Goal: Task Accomplishment & Management: Manage account settings

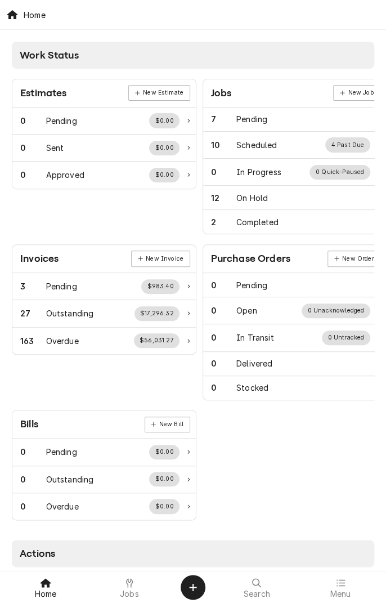
click at [138, 566] on div "Jobs" at bounding box center [130, 587] width 78 height 23
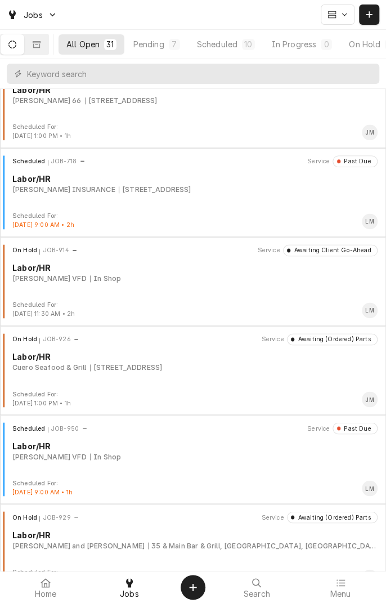
scroll to position [389, 0]
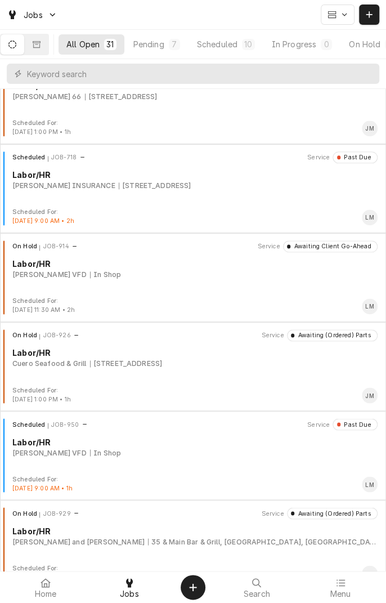
click at [293, 447] on div "Louise VFD In Shop" at bounding box center [194, 452] width 365 height 10
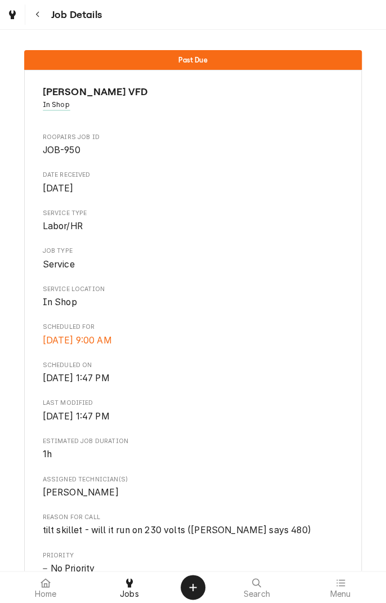
click at [39, 11] on icon "Navigate back" at bounding box center [37, 15] width 5 height 8
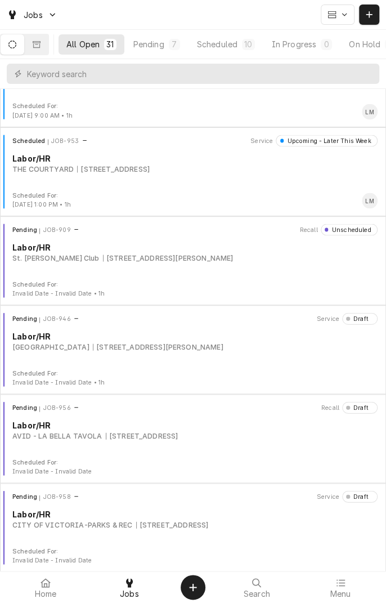
scroll to position [2009, 0]
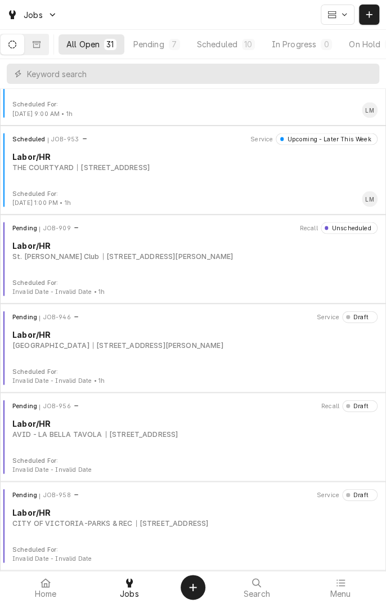
click at [158, 519] on div "2905 E North St, Victoria, TX 77901" at bounding box center [172, 523] width 73 height 10
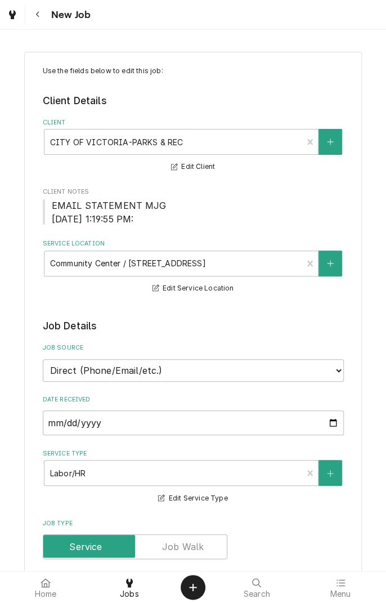
type textarea "x"
click at [41, 14] on div "Navigate back" at bounding box center [37, 14] width 11 height 11
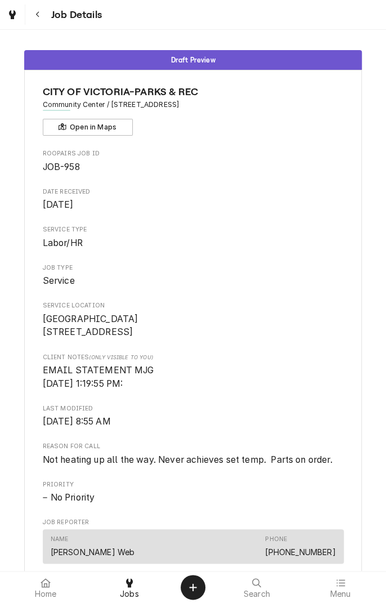
click at [37, 14] on icon "Navigate back" at bounding box center [37, 15] width 5 height 8
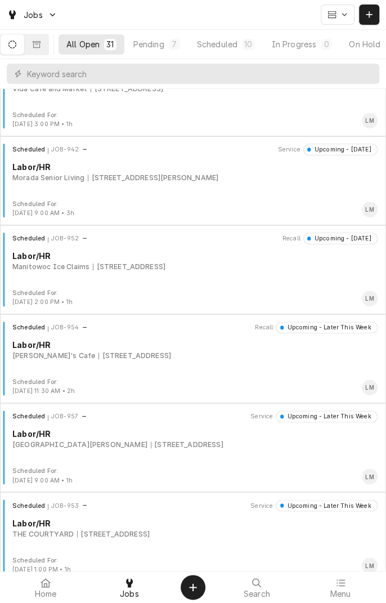
scroll to position [1643, 0]
click at [194, 362] on div "Scheduled JOB-954 Recall Upcoming - Later This Week Labor/HR Pete's Cafe 746 US…" at bounding box center [193, 348] width 377 height 56
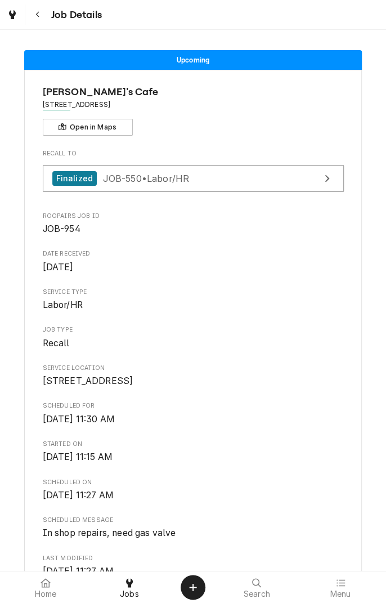
click at [57, 21] on div "Job Details" at bounding box center [65, 15] width 74 height 20
click at [47, 18] on button "Navigate back" at bounding box center [38, 15] width 20 height 20
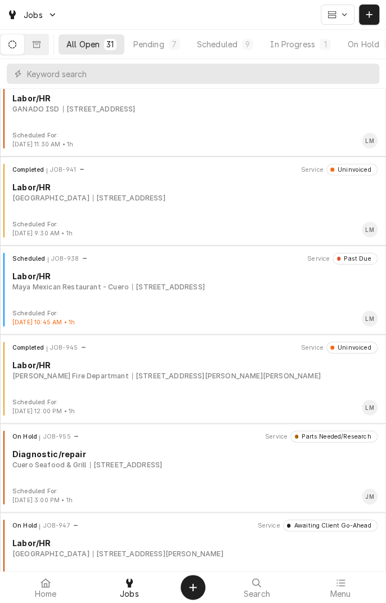
scroll to position [1090, 0]
click at [110, 288] on div "Maya Mexican Restaurant - Cuero" at bounding box center [70, 286] width 116 height 10
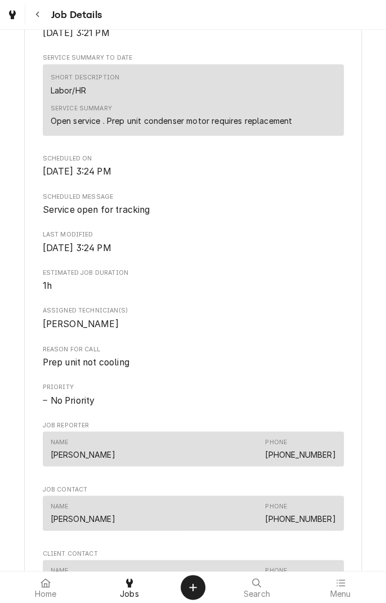
scroll to position [363, 0]
click at [37, 14] on icon "Navigate back" at bounding box center [37, 15] width 5 height 8
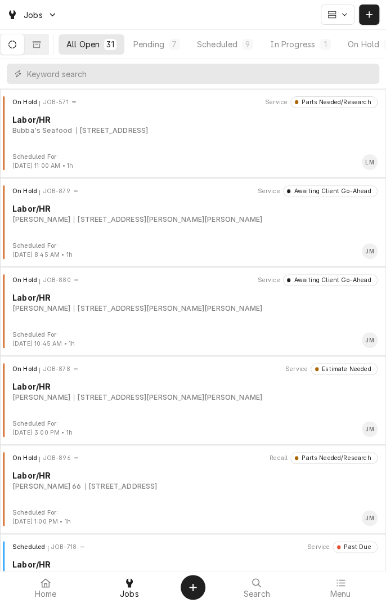
click at [167, 361] on div "On Hold JOB-878 Service Estimate Needed Labor/HR [PERSON_NAME] [STREET_ADDRESS]…" at bounding box center [193, 400] width 386 height 89
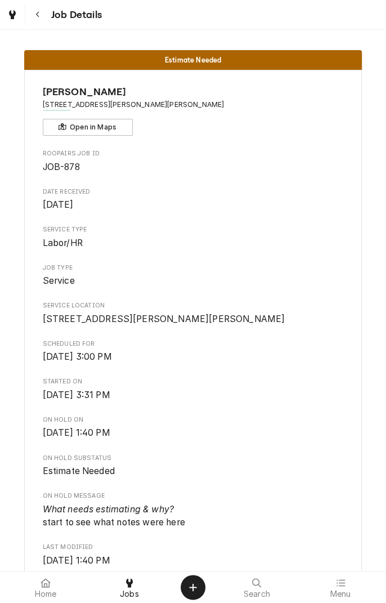
click at [37, 14] on icon "Navigate back" at bounding box center [37, 15] width 5 height 8
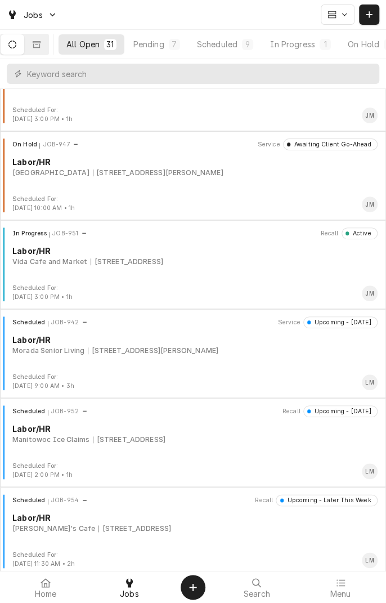
scroll to position [1481, 0]
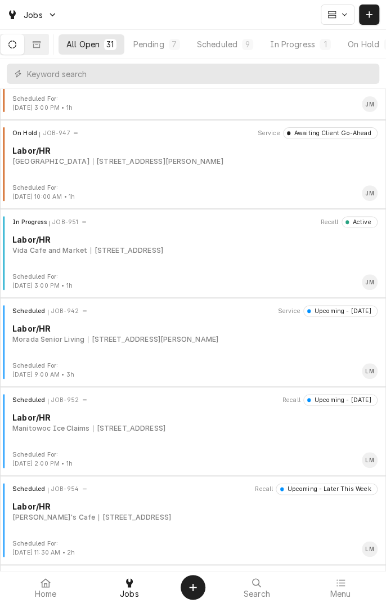
click at [100, 436] on div "Scheduled JOB-952 Recall Upcoming - [DATE] Labor/HR Manitowoc Ice Claims [STREE…" at bounding box center [193, 422] width 377 height 56
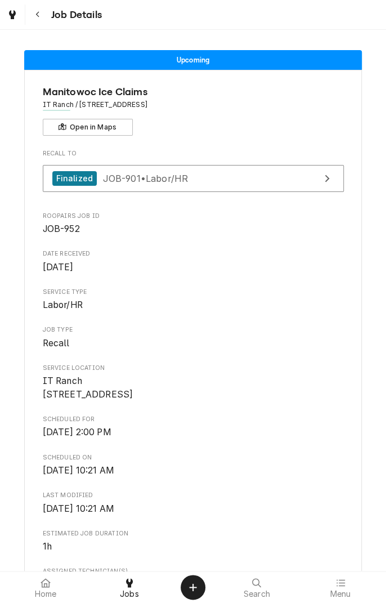
click at [37, 15] on icon "Navigate back" at bounding box center [37, 15] width 5 height 8
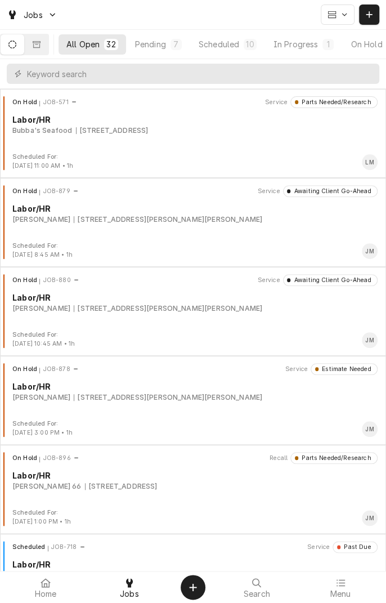
click at [48, 50] on button "Dynamic Content Wrapper" at bounding box center [37, 44] width 24 height 20
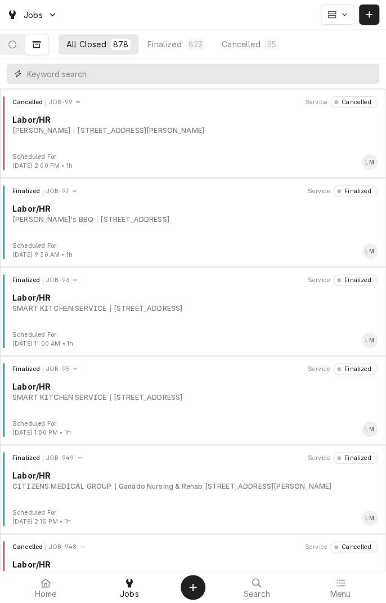
click at [202, 77] on input "Dynamic Content Wrapper" at bounding box center [200, 74] width 347 height 20
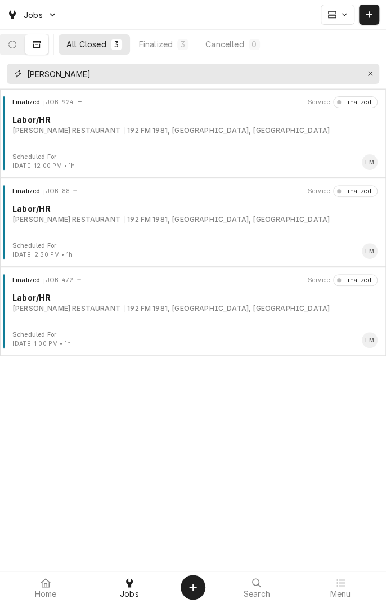
type input "Werner"
click at [163, 138] on div "Finalized JOB-924 Service Finalized Labor/HR WERNER'S RESTAURANT 192 FM 1981, S…" at bounding box center [193, 124] width 377 height 56
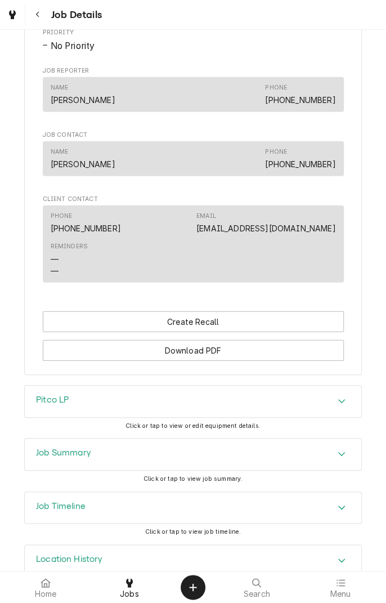
scroll to position [879, 0]
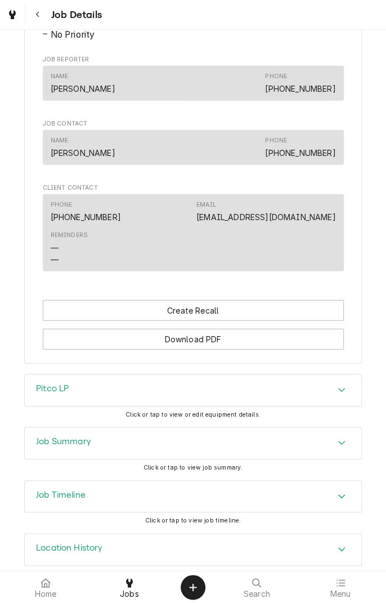
click at [335, 383] on div "Accordion Header" at bounding box center [341, 390] width 17 height 14
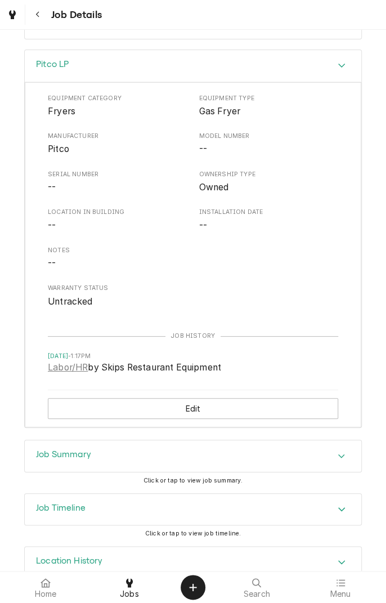
scroll to position [1216, 0]
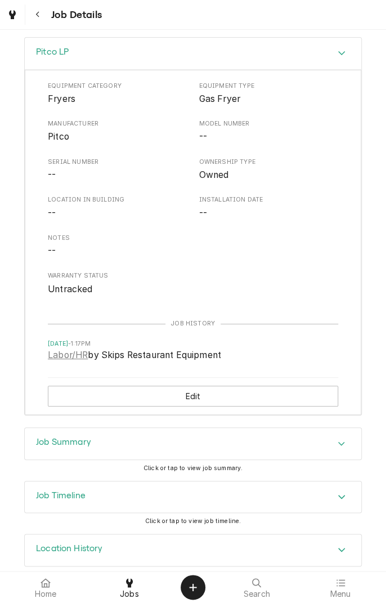
click at [338, 437] on div "Accordion Header" at bounding box center [341, 444] width 17 height 14
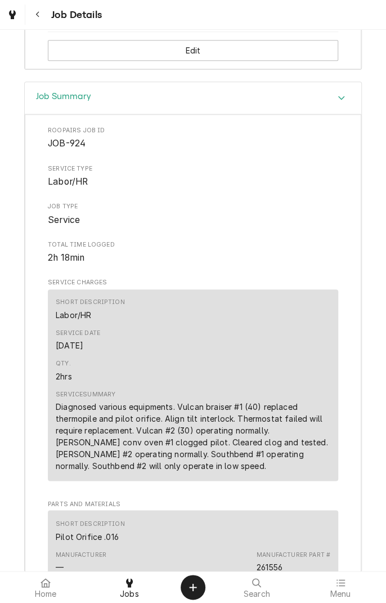
scroll to position [1558, 0]
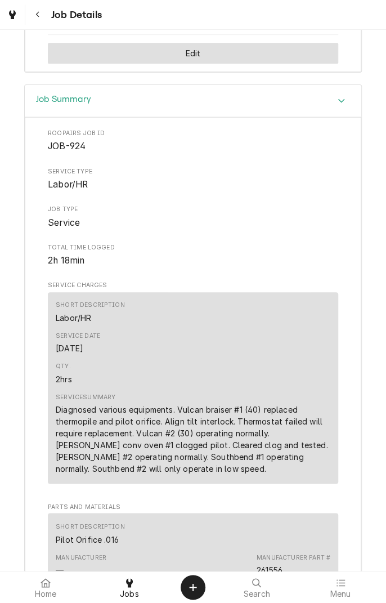
click at [48, 43] on button "Edit" at bounding box center [193, 53] width 290 height 21
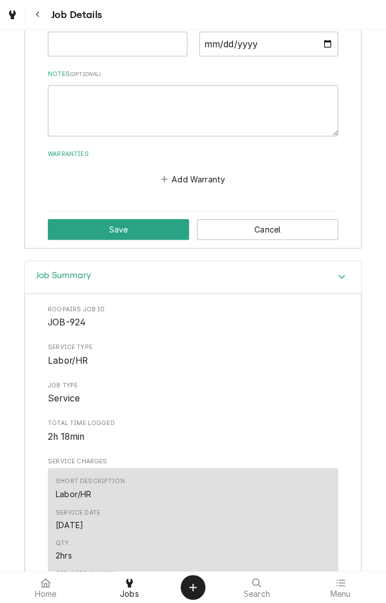
click at [43, 8] on button "Navigate back" at bounding box center [38, 15] width 20 height 20
click at [47, 15] on button "Navigate back" at bounding box center [38, 15] width 20 height 20
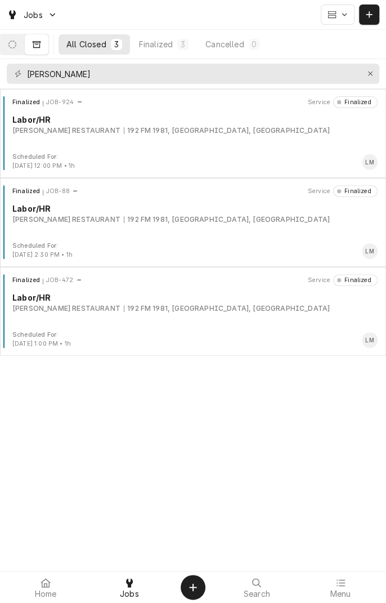
click at [35, 50] on button "Dynamic Content Wrapper" at bounding box center [37, 44] width 24 height 20
click at [16, 44] on icon "Dynamic Content Wrapper" at bounding box center [12, 45] width 8 height 8
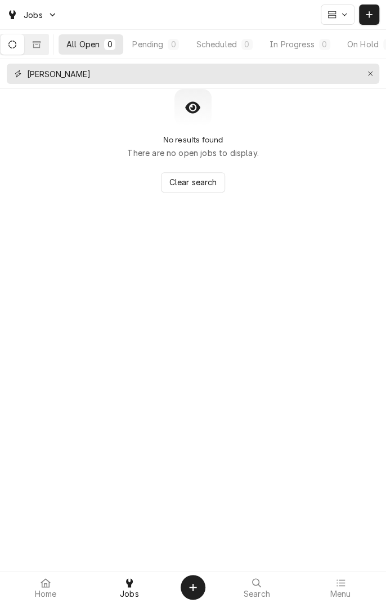
click at [364, 82] on button "Erase input" at bounding box center [370, 74] width 18 height 18
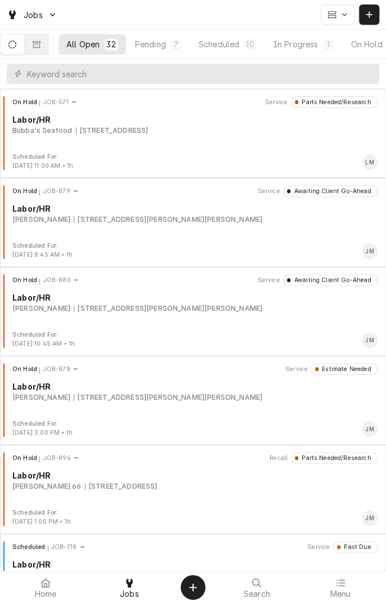
click at [41, 44] on icon "Dynamic Content Wrapper" at bounding box center [37, 45] width 8 height 8
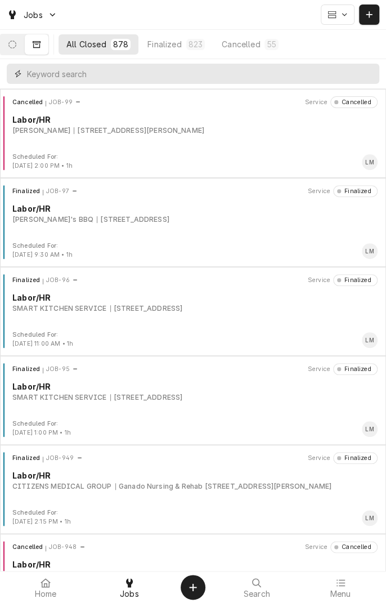
click at [146, 78] on input "Dynamic Content Wrapper" at bounding box center [200, 74] width 347 height 20
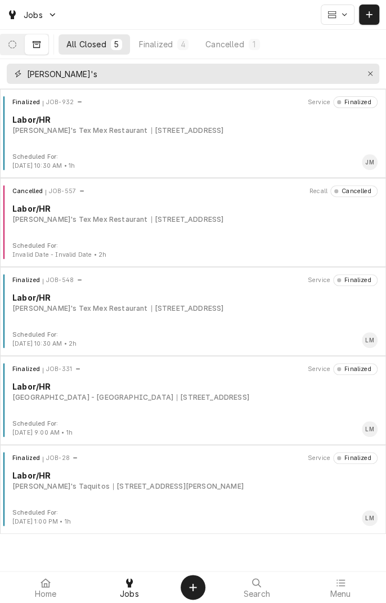
type input "[PERSON_NAME]'s"
click at [140, 137] on div "Finalized JOB-932 Service Finalized Labor/HR Mary's Tex Mex Restaurant 1303 Ave…" at bounding box center [193, 124] width 377 height 56
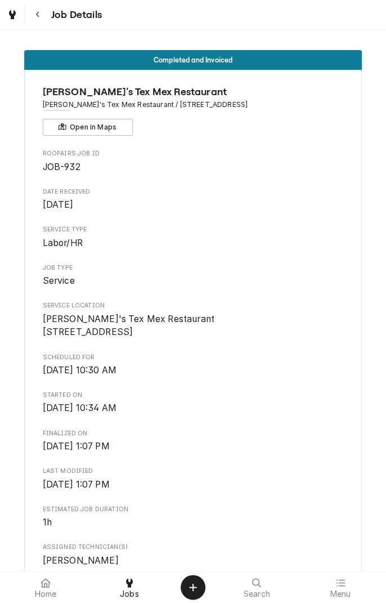
click at [46, 17] on button "Navigate back" at bounding box center [38, 15] width 20 height 20
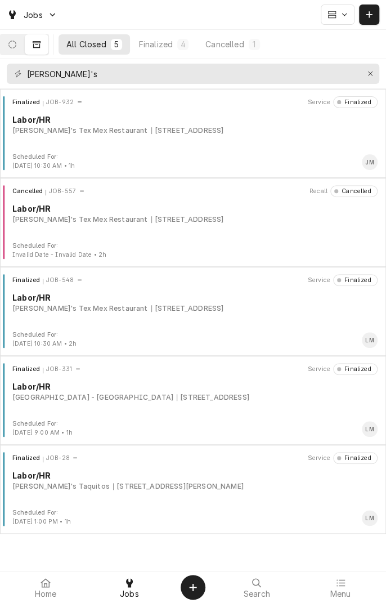
click at [16, 44] on icon "Dynamic Content Wrapper" at bounding box center [12, 45] width 8 height 8
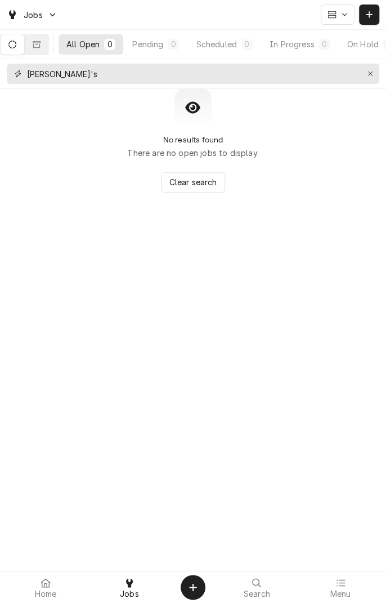
click at [370, 73] on icon "Erase input" at bounding box center [370, 73] width 5 height 5
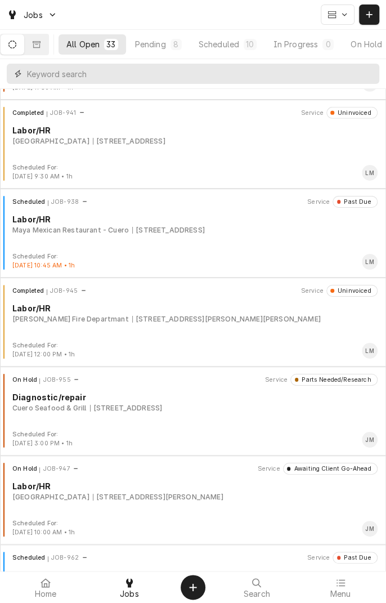
scroll to position [1171, 0]
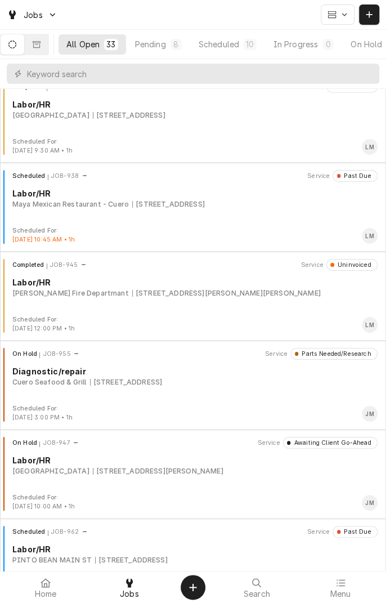
click at [265, 337] on div "Completed JOB-945 Service Uninvoiced Labor/[PERSON_NAME] Fire Departmant [STREE…" at bounding box center [193, 296] width 386 height 89
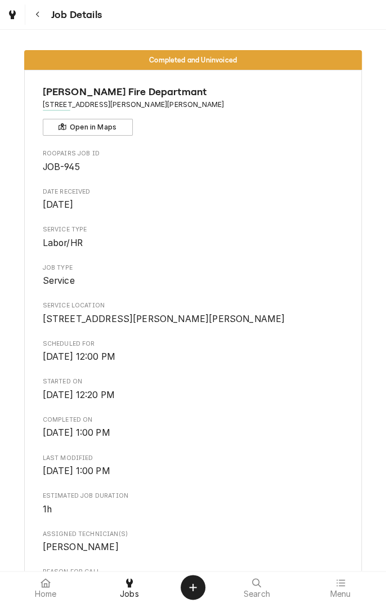
click at [43, 21] on button "Navigate back" at bounding box center [38, 15] width 20 height 20
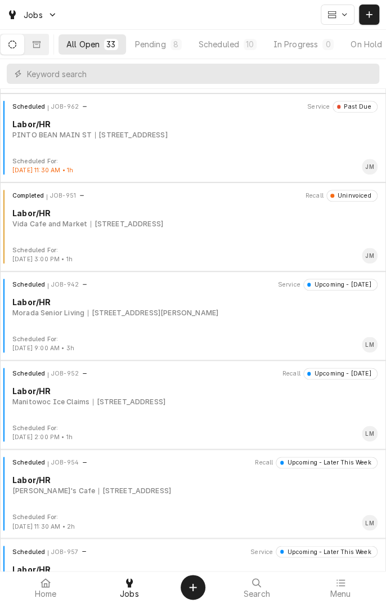
scroll to position [1598, 0]
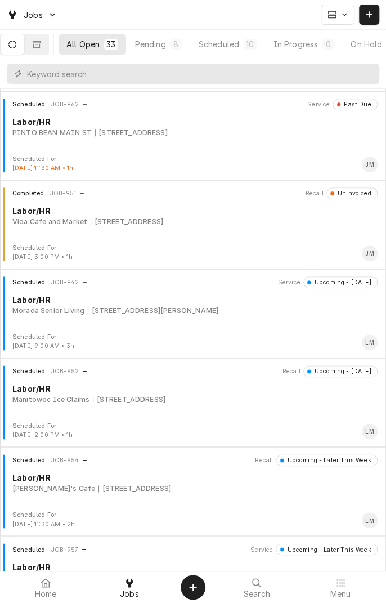
click at [174, 411] on div "Scheduled JOB-952 Recall Upcoming - Tomorrow Labor/HR Manitowoc Ice Claims 4556…" at bounding box center [193, 393] width 377 height 56
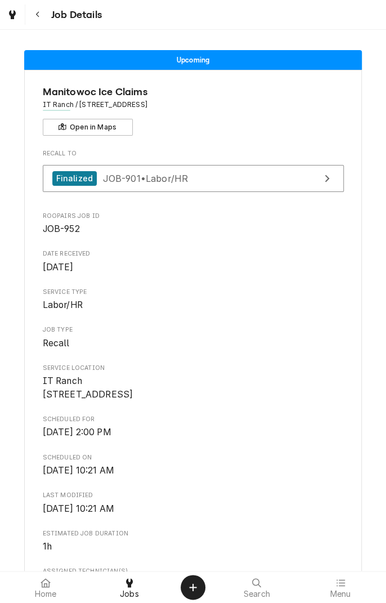
click at [39, 15] on icon "Navigate back" at bounding box center [37, 15] width 5 height 8
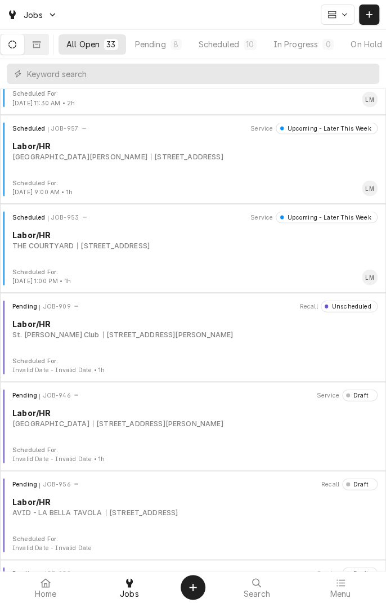
scroll to position [2020, 0]
click at [48, 50] on button "Dynamic Content Wrapper" at bounding box center [37, 44] width 24 height 20
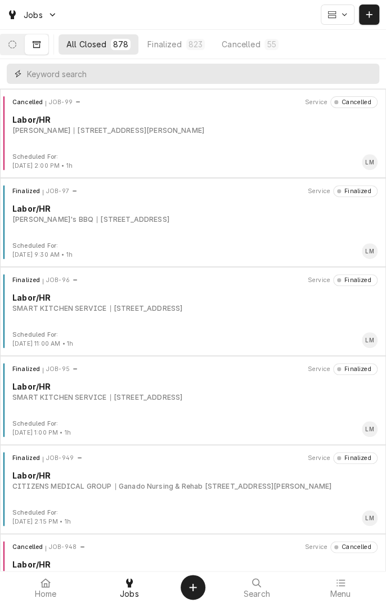
click at [150, 77] on input "Dynamic Content Wrapper" at bounding box center [200, 74] width 347 height 20
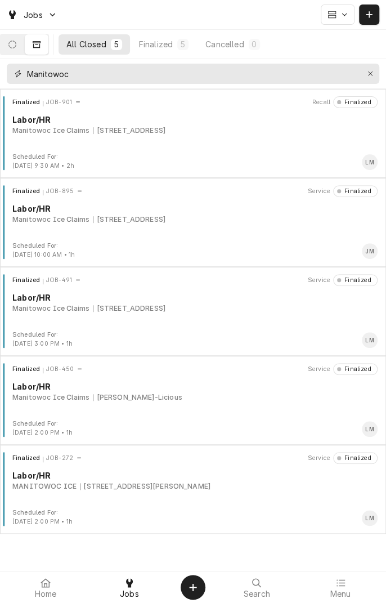
type input "Manitowoc"
click at [93, 219] on div "4556 US-59, Beeville, TX 78102" at bounding box center [129, 219] width 73 height 10
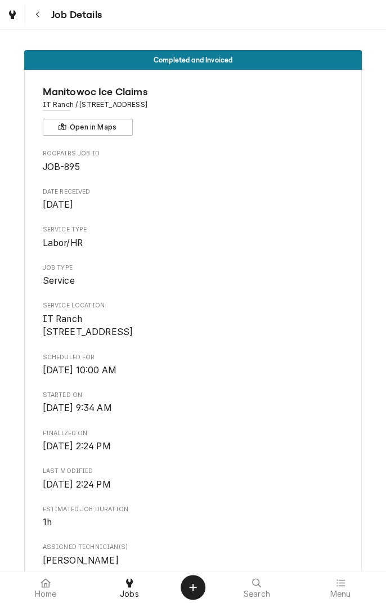
click at [37, 14] on icon "Navigate back" at bounding box center [37, 15] width 5 height 8
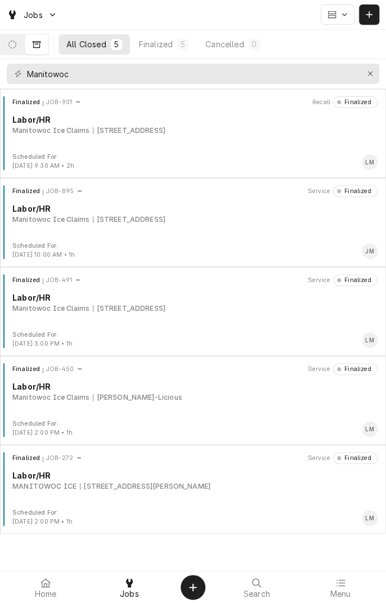
click at [202, 139] on div "Finalized JOB-901 Recall Finalized Labor/HR Manitowoc Ice Claims 4556 US-[GEOGR…" at bounding box center [193, 124] width 377 height 56
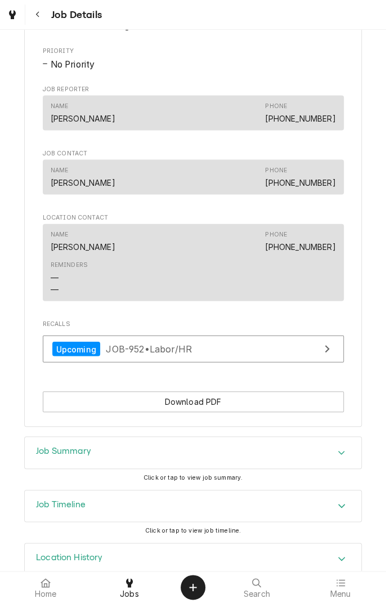
scroll to position [698, 0]
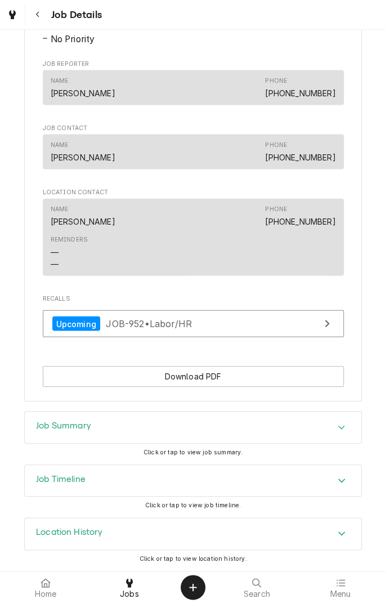
click at [335, 432] on div "Accordion Header" at bounding box center [341, 427] width 17 height 14
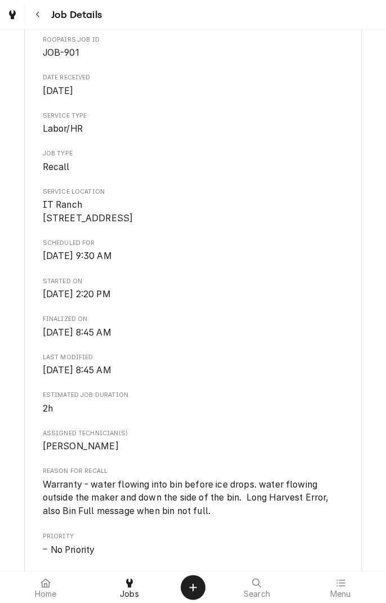
scroll to position [0, 0]
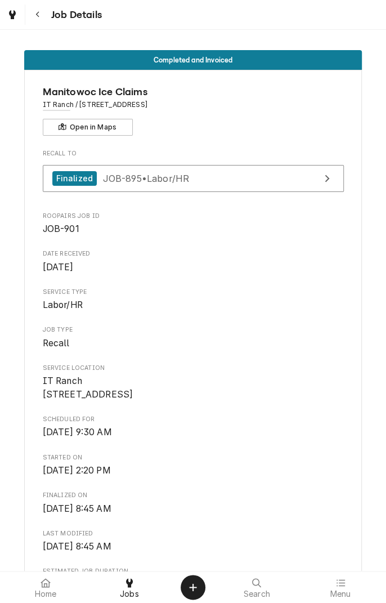
click at [46, 17] on button "Navigate back" at bounding box center [38, 15] width 20 height 20
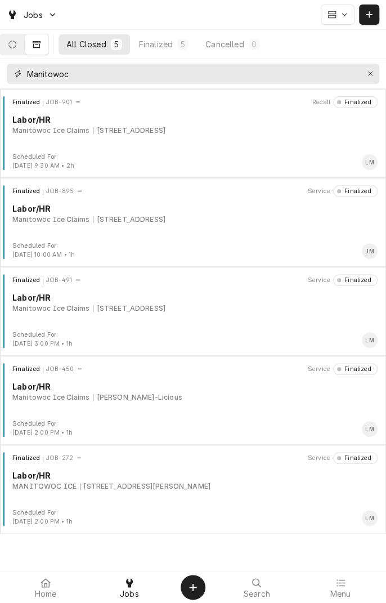
click at [376, 73] on button "Erase input" at bounding box center [370, 74] width 18 height 18
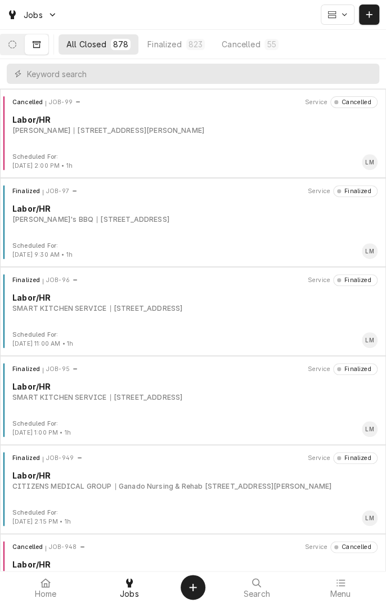
click at [16, 46] on icon "Dynamic Content Wrapper" at bounding box center [12, 45] width 8 height 8
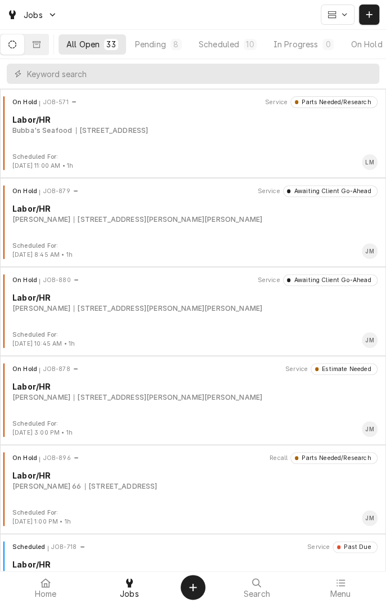
click at [148, 89] on div "On Hold JOB-571 Service Parts Needed/Research Labor/HR Bubba's Seafood 1604 Hou…" at bounding box center [193, 133] width 386 height 89
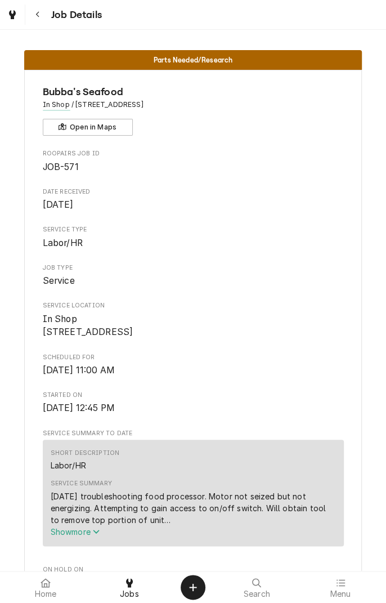
click at [37, 15] on icon "Navigate back" at bounding box center [37, 15] width 5 height 8
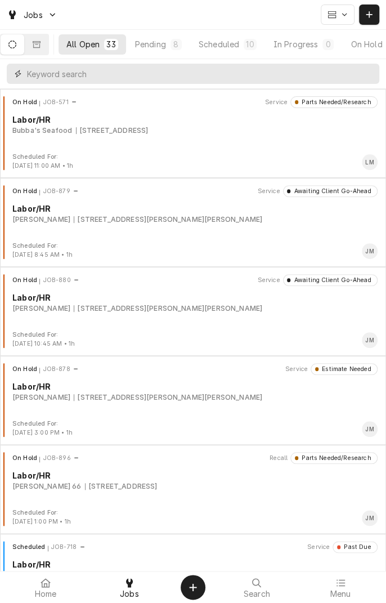
click at [123, 74] on input "Dynamic Content Wrapper" at bounding box center [200, 74] width 347 height 20
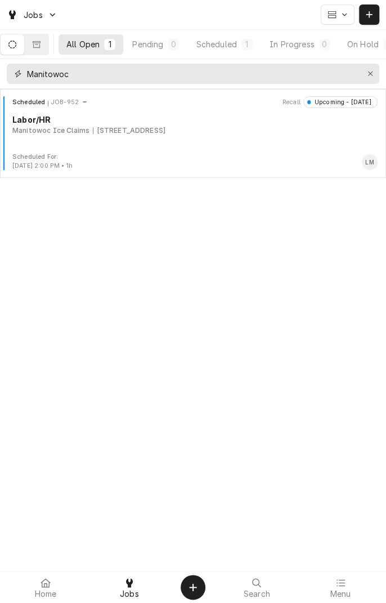
type input "Manitowoc"
click at [117, 125] on div "4556 US-59, Beeville, TX 78102" at bounding box center [129, 130] width 73 height 10
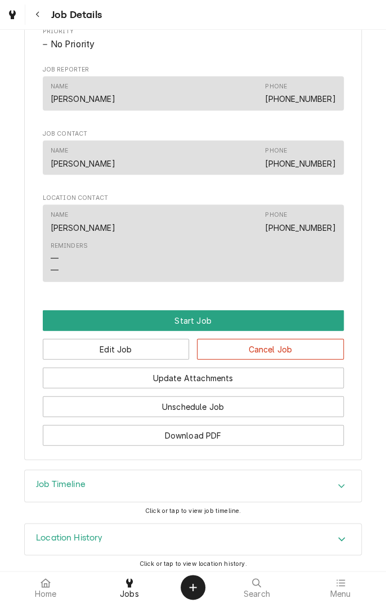
scroll to position [660, 0]
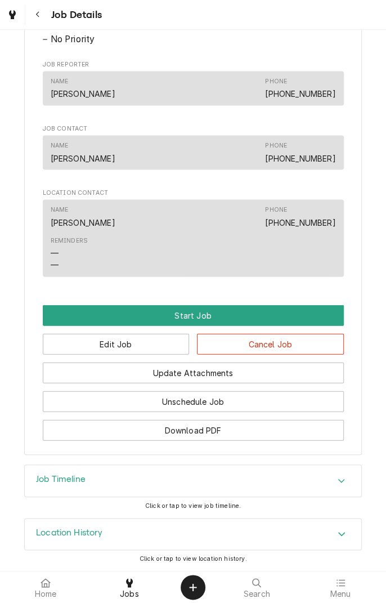
click at [342, 477] on icon "Accordion Header" at bounding box center [342, 480] width 8 height 9
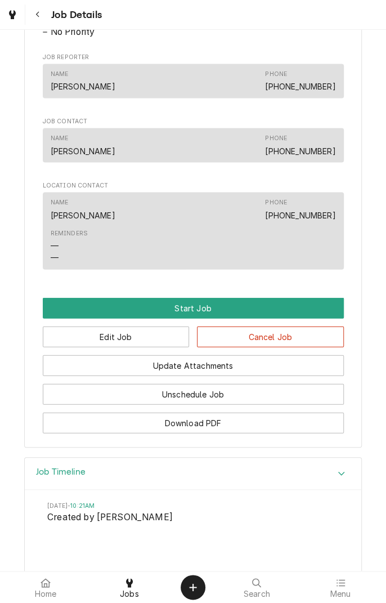
scroll to position [661, 0]
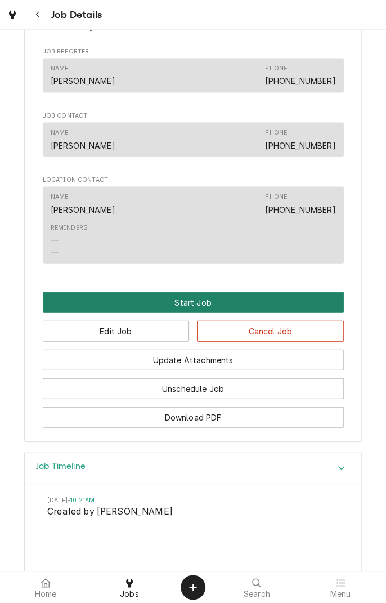
click at [199, 312] on button "Start Job" at bounding box center [193, 302] width 301 height 21
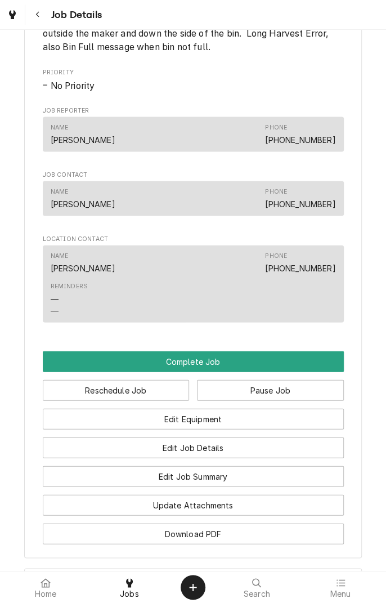
scroll to position [641, 0]
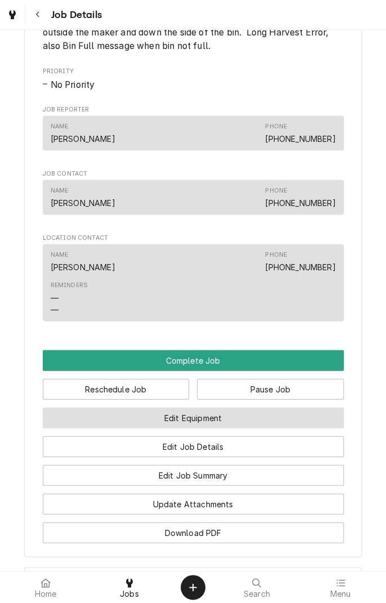
click at [227, 428] on button "Edit Equipment" at bounding box center [193, 417] width 301 height 21
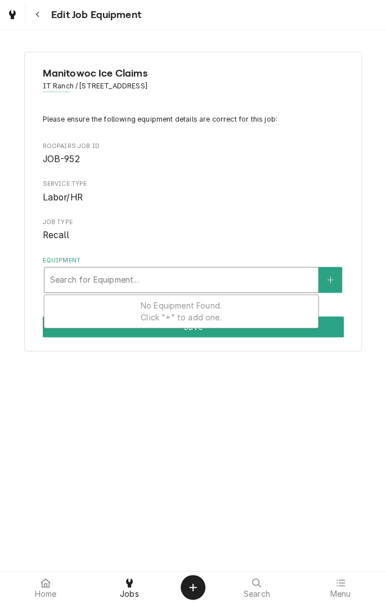
click at [37, 14] on icon "Navigate back" at bounding box center [36, 15] width 3 height 6
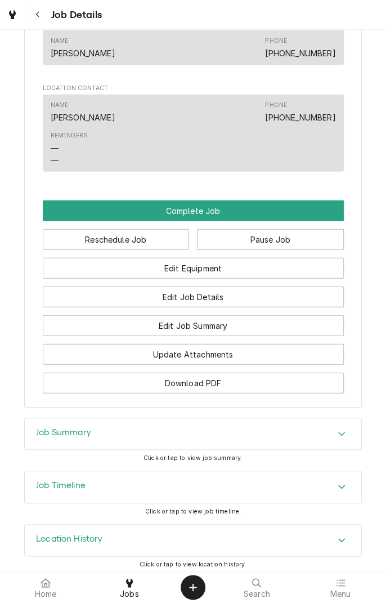
scroll to position [809, 0]
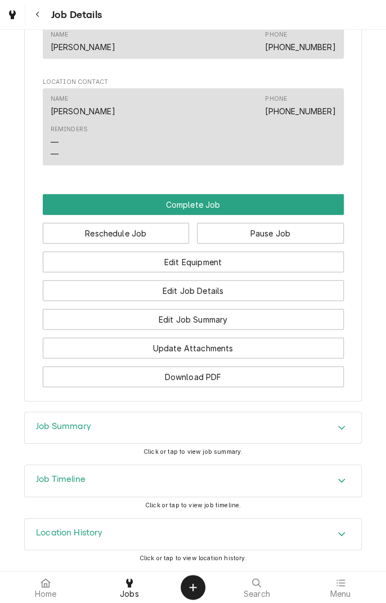
click at [275, 235] on button "Pause Job" at bounding box center [270, 233] width 147 height 21
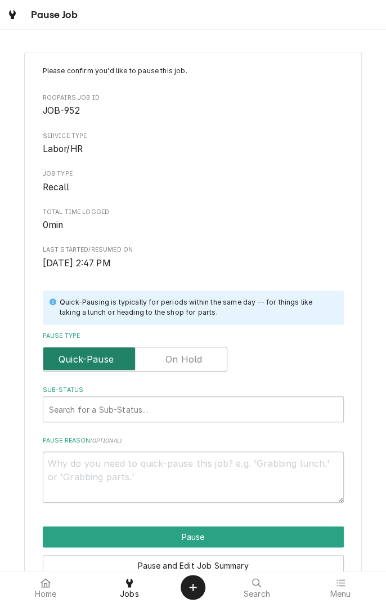
click at [183, 367] on input "Pause Type" at bounding box center [135, 359] width 174 height 25
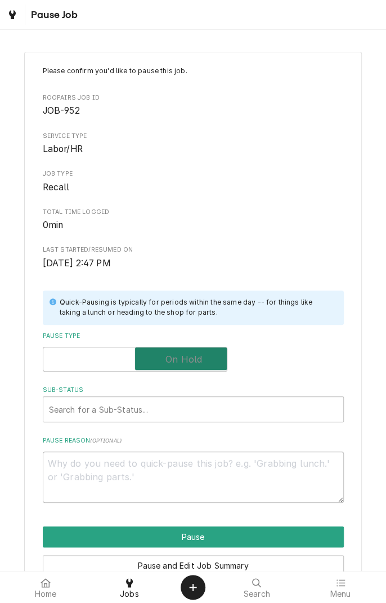
checkbox input "true"
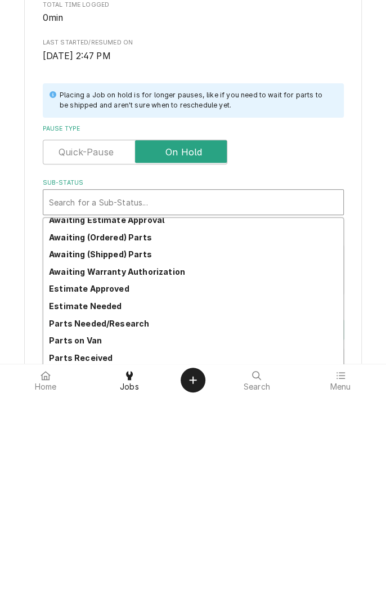
scroll to position [55, 0]
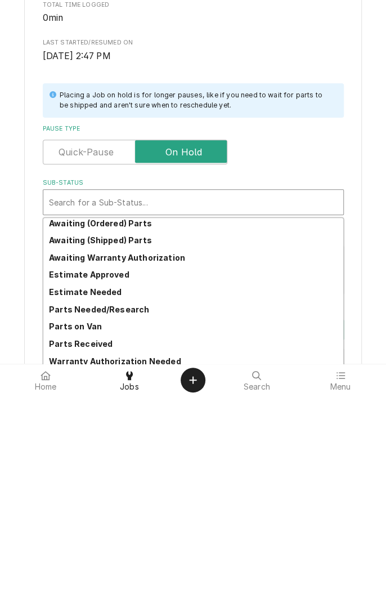
click at [141, 517] on strong "Parts Needed/Research" at bounding box center [99, 517] width 100 height 10
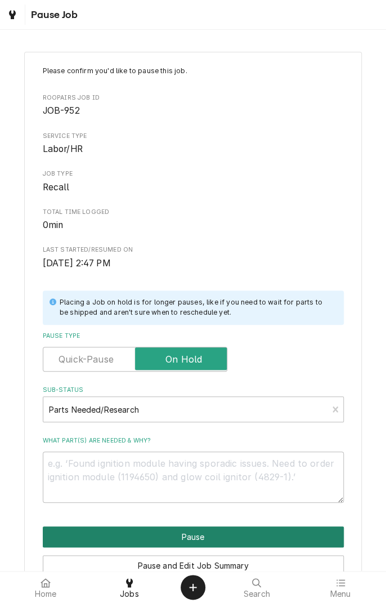
click at [280, 536] on button "Pause" at bounding box center [193, 536] width 301 height 21
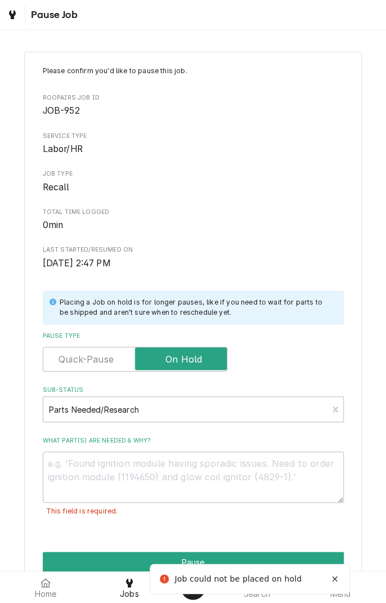
scroll to position [57, 0]
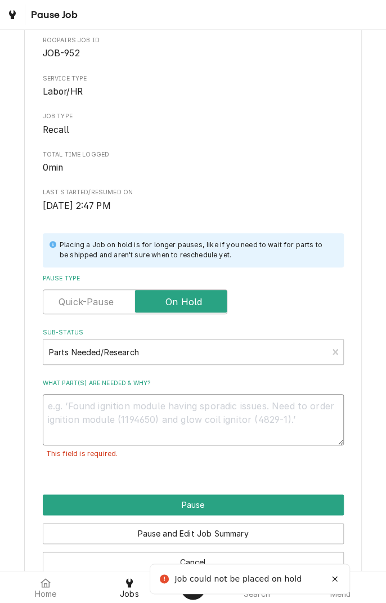
click at [255, 428] on textarea "What part(s) are needed & why?" at bounding box center [193, 419] width 301 height 51
type textarea "x"
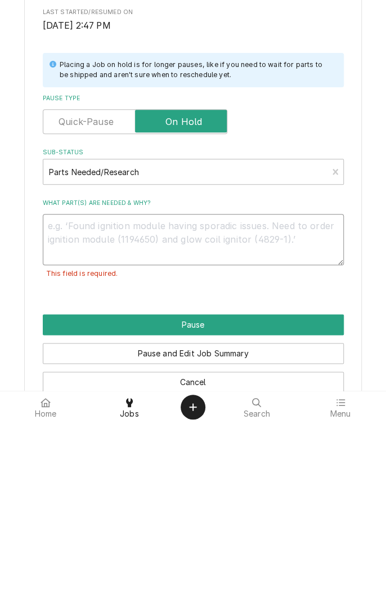
type textarea "O"
type textarea "x"
type textarea "Op"
type textarea "x"
type textarea "Ope"
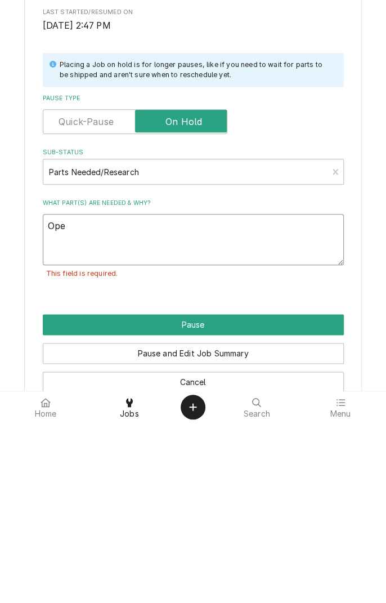
type textarea "x"
type textarea "Open"
type textarea "x"
type textarea "Opene"
type textarea "x"
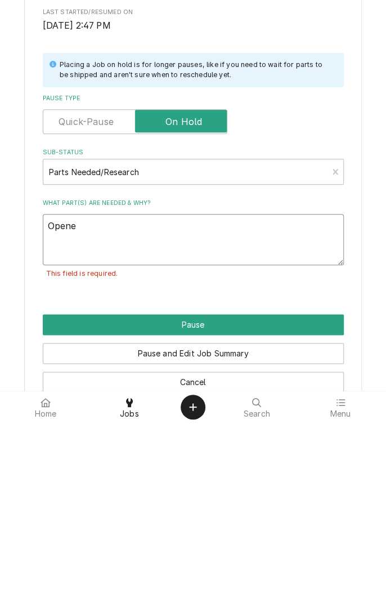
type textarea "Opened"
type textarea "x"
type textarea "Opened"
type textarea "x"
type textarea "Opened i"
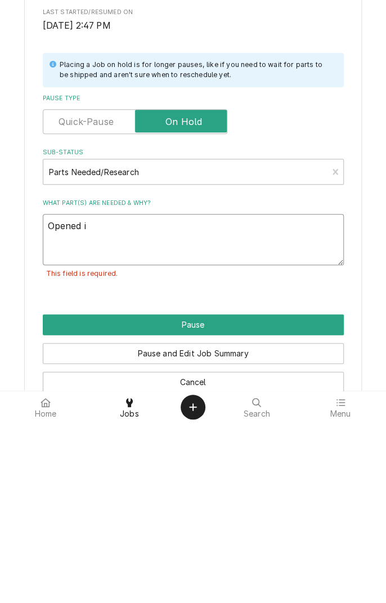
type textarea "x"
type textarea "Opened in"
type textarea "x"
type textarea "Opened in"
type textarea "x"
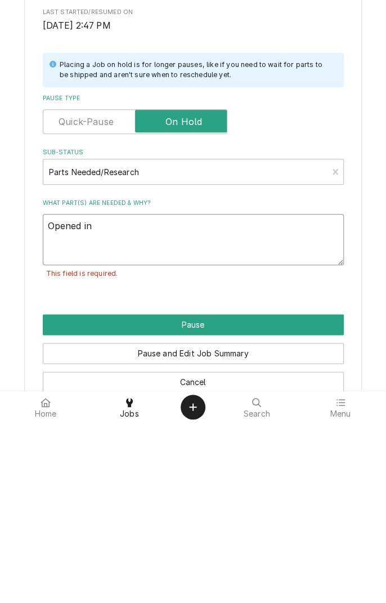
type textarea "Opened in e"
type textarea "x"
type textarea "Opened in er"
type textarea "x"
type textarea "Opened in err"
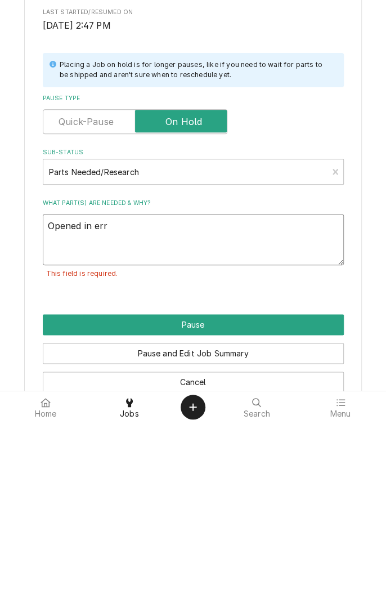
type textarea "x"
type textarea "Opened in erro"
type textarea "x"
type textarea "Opened in error"
type textarea "x"
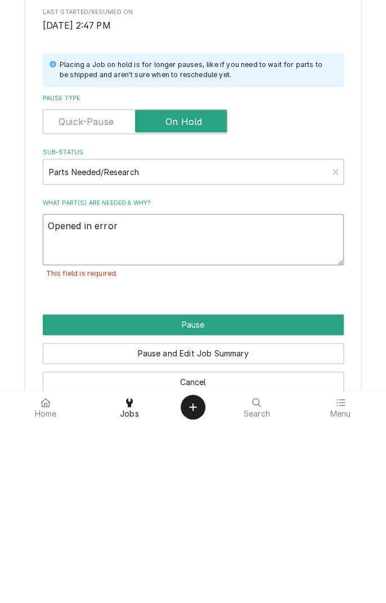
type textarea "Opened in error"
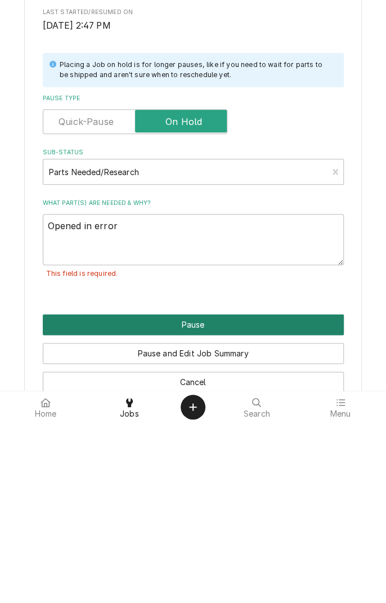
click at [254, 504] on button "Pause" at bounding box center [193, 504] width 301 height 21
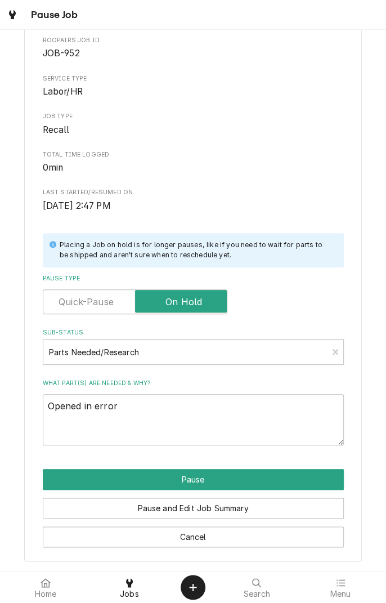
type textarea "x"
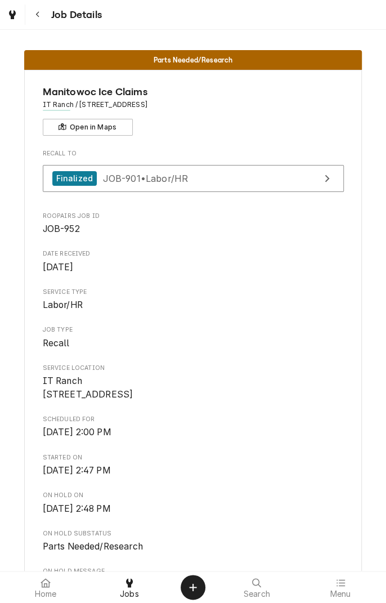
click at [201, 588] on button "Create Object" at bounding box center [193, 587] width 25 height 25
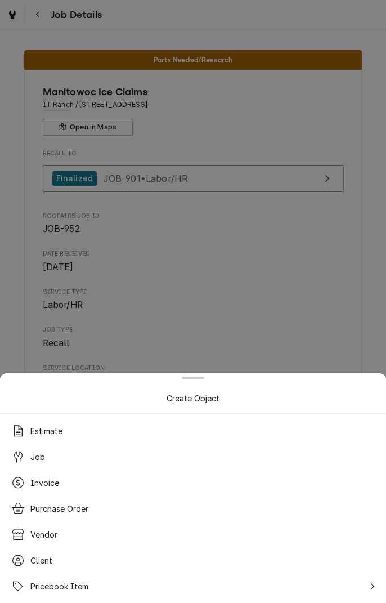
click at [200, 570] on div "Client" at bounding box center [193, 560] width 373 height 20
click at [199, 589] on div "Pricebook Item" at bounding box center [193, 586] width 373 height 20
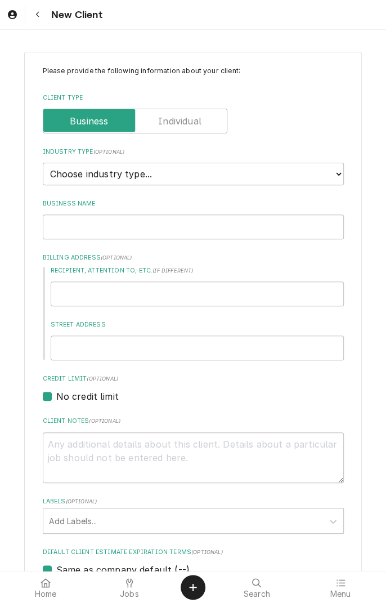
click at [45, 18] on button "Navigate back" at bounding box center [38, 15] width 20 height 20
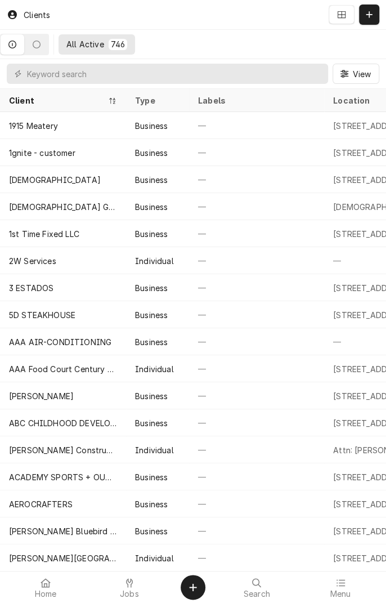
click at [125, 590] on span "Jobs" at bounding box center [129, 593] width 19 height 9
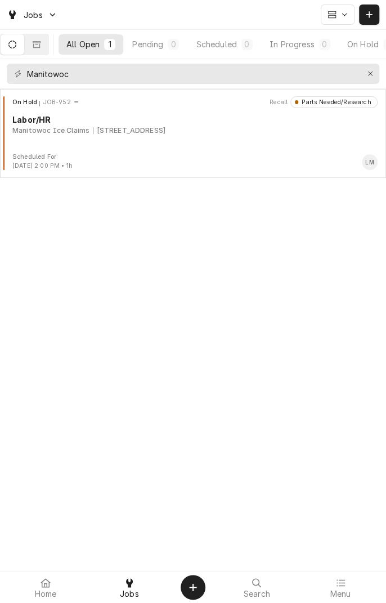
click at [41, 44] on icon "Dynamic Content Wrapper" at bounding box center [37, 44] width 8 height 7
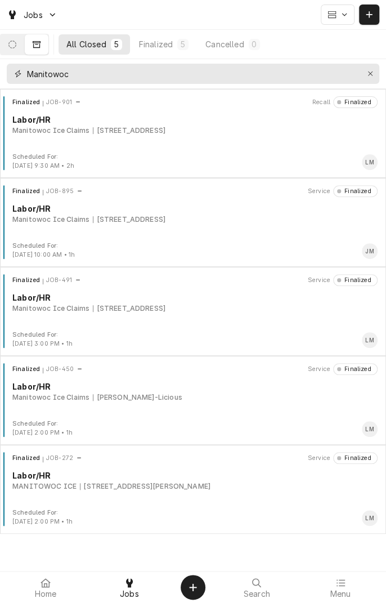
click at [370, 73] on icon "Erase input" at bounding box center [370, 73] width 5 height 5
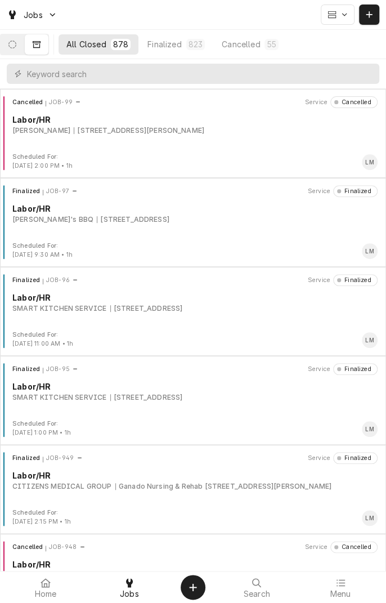
click at [16, 44] on icon "Dynamic Content Wrapper" at bounding box center [12, 45] width 8 height 8
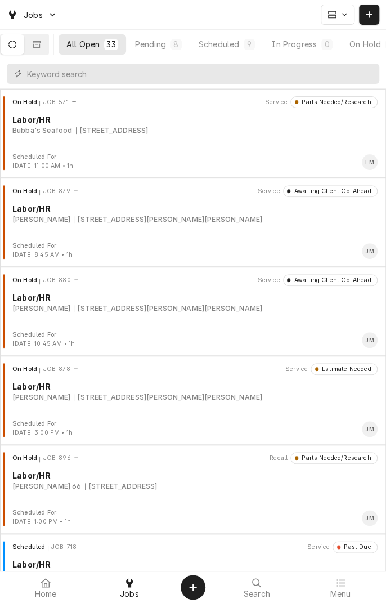
click at [235, 51] on button "Scheduled 9" at bounding box center [227, 44] width 72 height 20
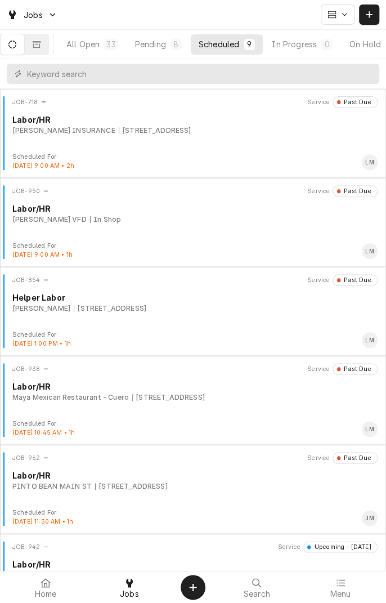
scroll to position [318, 0]
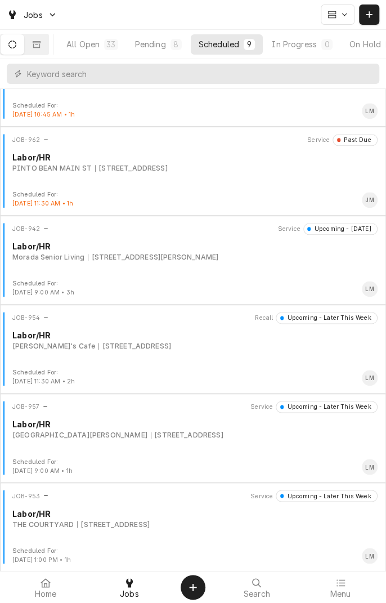
click at [16, 41] on icon "Dynamic Content Wrapper" at bounding box center [12, 45] width 8 height 8
click at [236, 48] on div "Scheduled" at bounding box center [219, 44] width 41 height 12
click at [162, 44] on div "Pending" at bounding box center [150, 44] width 31 height 12
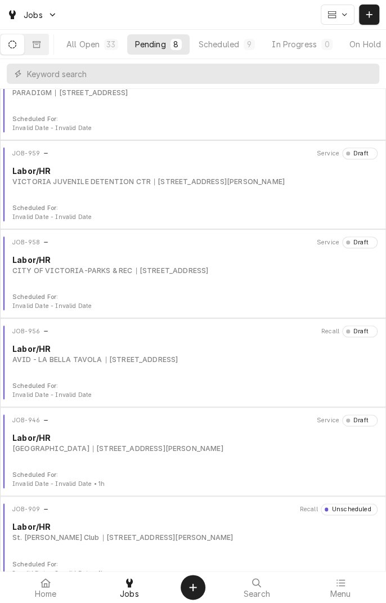
scroll to position [229, 0]
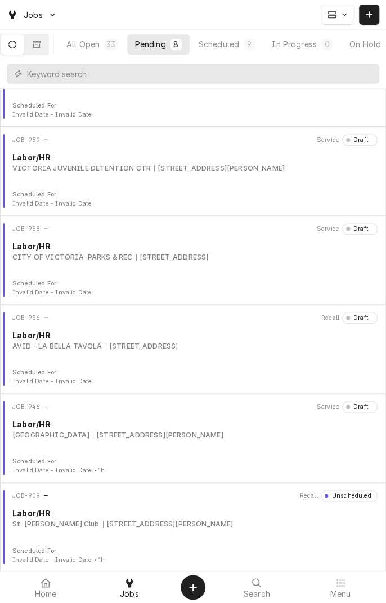
click at [367, 49] on div "On Hold" at bounding box center [365, 44] width 32 height 12
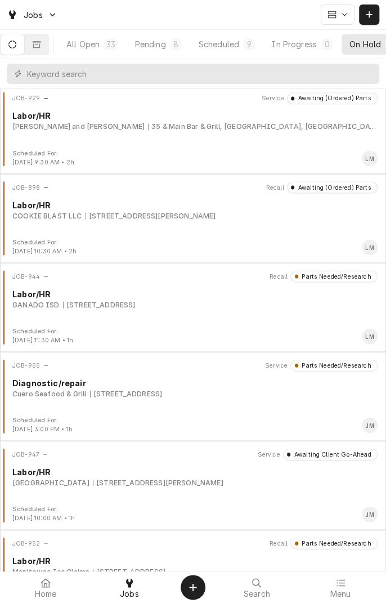
scroll to position [674, 0]
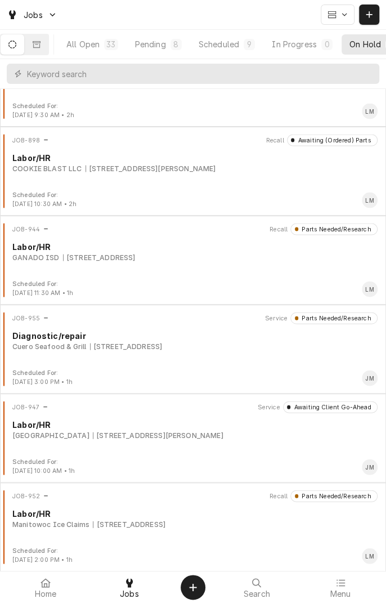
click at [140, 532] on div "JOB-952 Recall Parts Needed/Research Labor/HR Manitowoc Ice Claims 4556 US-59, …" at bounding box center [193, 518] width 377 height 56
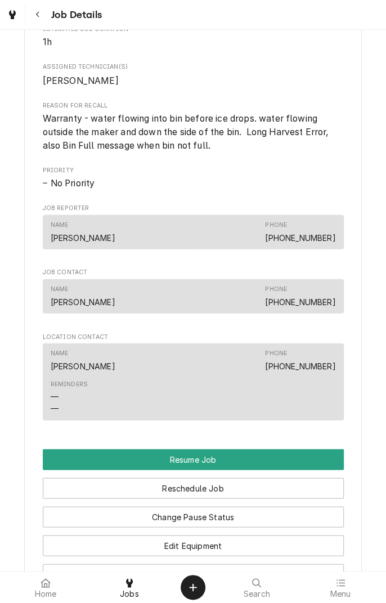
scroll to position [633, 0]
